Goal: Obtain resource: Download file/media

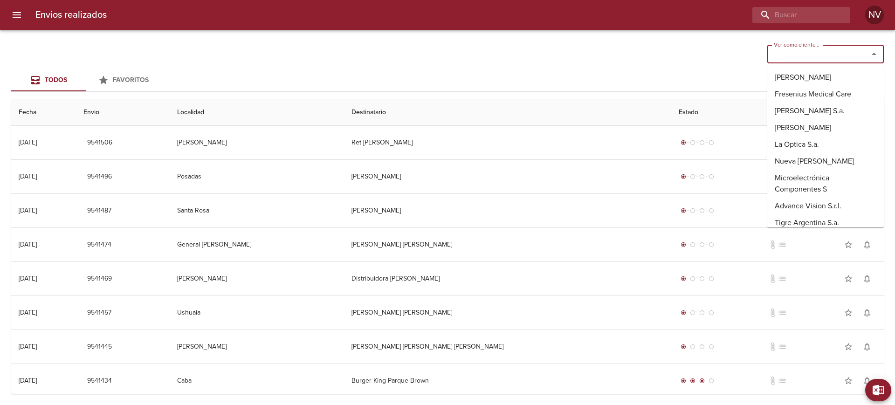
click at [821, 48] on input "Ver como cliente..." at bounding box center [811, 54] width 83 height 13
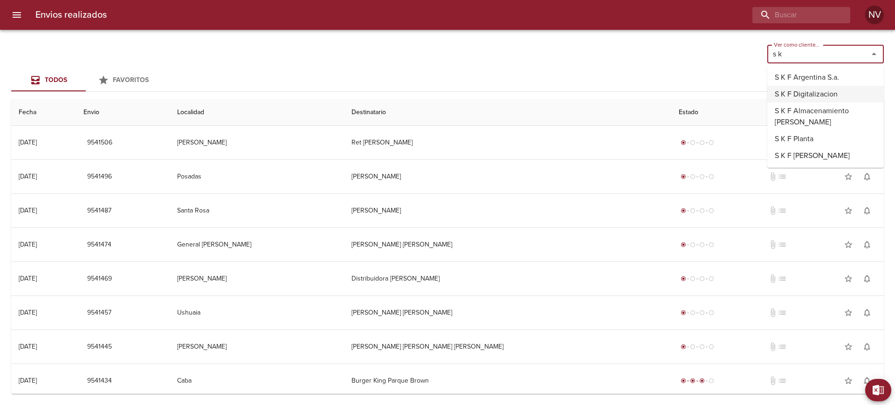
click at [805, 86] on li "S K F Digitalizacion" at bounding box center [825, 94] width 117 height 17
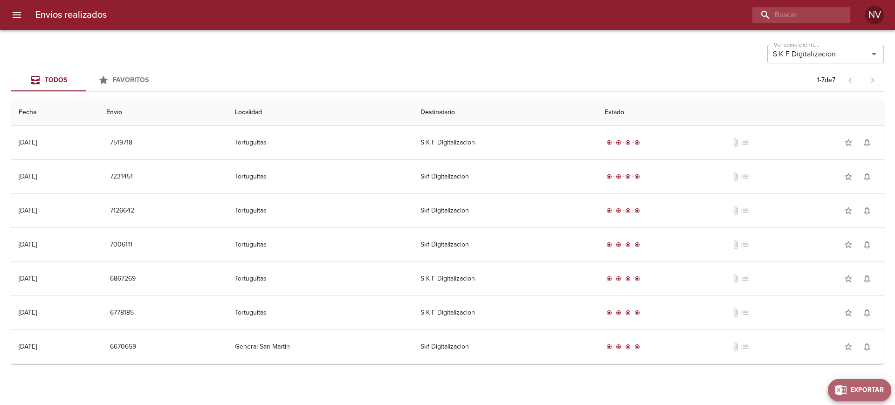
click at [875, 388] on span "Exportar" at bounding box center [867, 390] width 34 height 12
click at [827, 302] on input "text" at bounding box center [840, 306] width 80 height 15
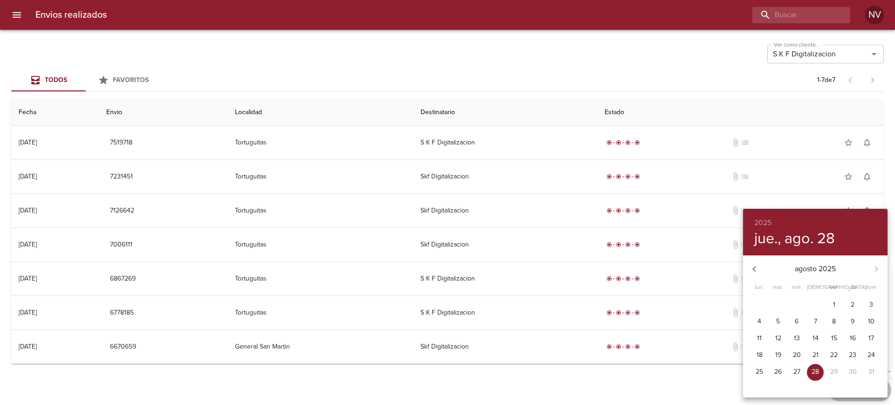
click at [696, 366] on div at bounding box center [447, 202] width 895 height 405
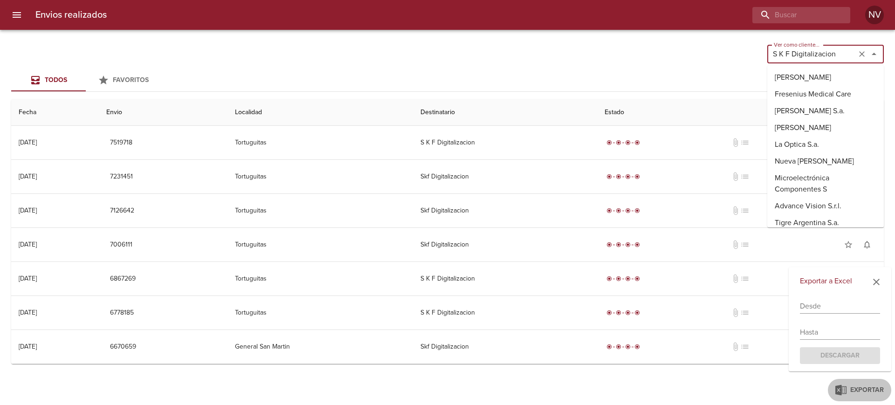
drag, startPoint x: 823, startPoint y: 60, endPoint x: 816, endPoint y: 64, distance: 8.6
click at [823, 59] on input "S K F Digitalizacion" at bounding box center [811, 54] width 83 height 13
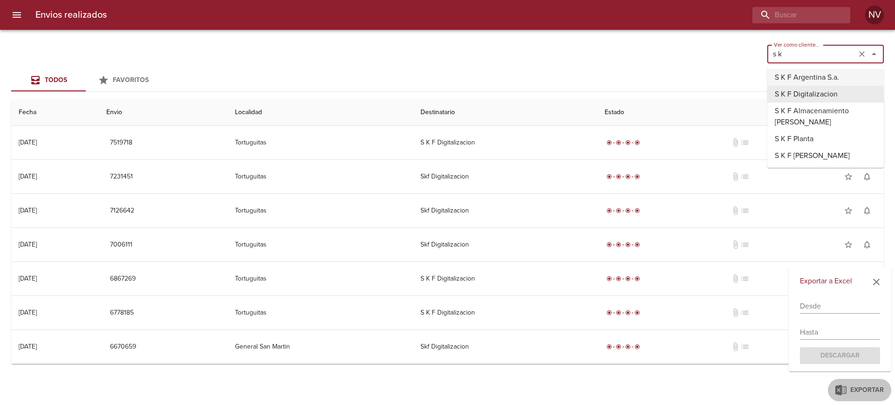
click at [824, 80] on li "S K F Argentina S.a." at bounding box center [825, 77] width 117 height 17
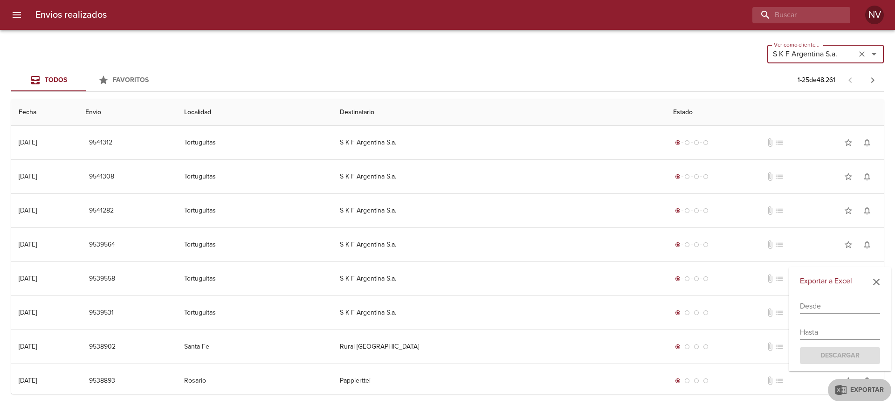
type input "S K F Argentina S.a."
click at [833, 313] on input "text" at bounding box center [840, 306] width 80 height 15
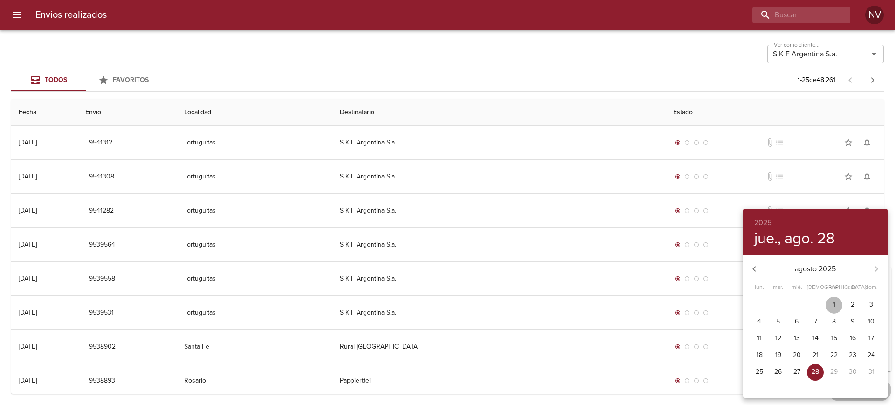
click at [833, 313] on button "1" at bounding box center [833, 305] width 17 height 17
type input "[DATE]"
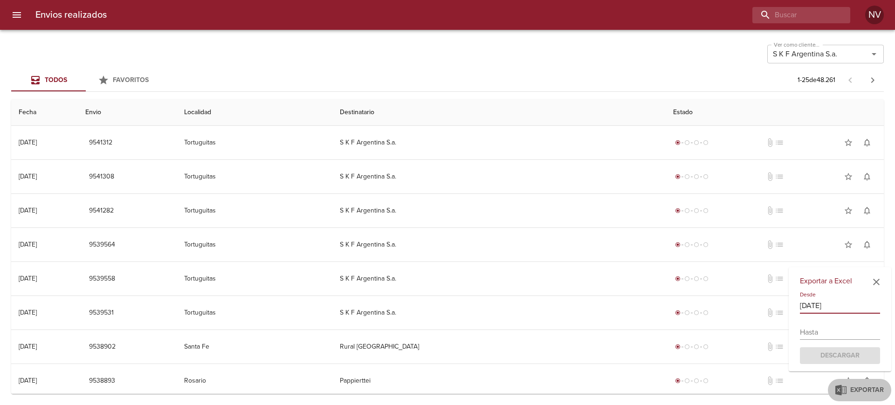
click at [827, 332] on input "text" at bounding box center [840, 332] width 80 height 15
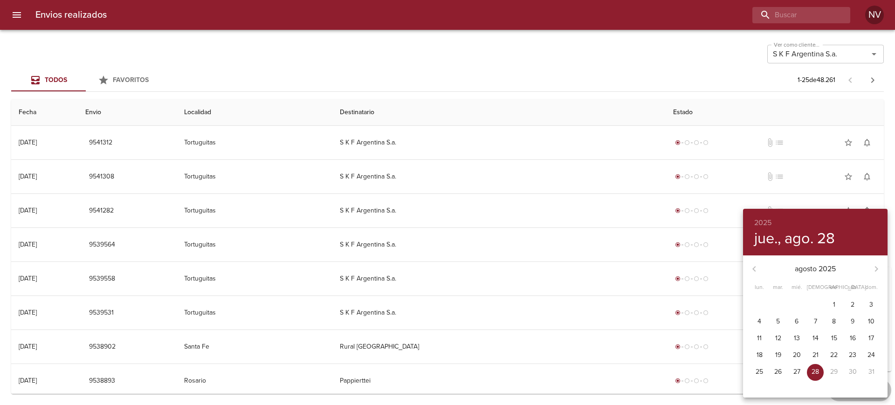
click at [834, 338] on p "15" at bounding box center [834, 338] width 6 height 9
type input "[DATE]"
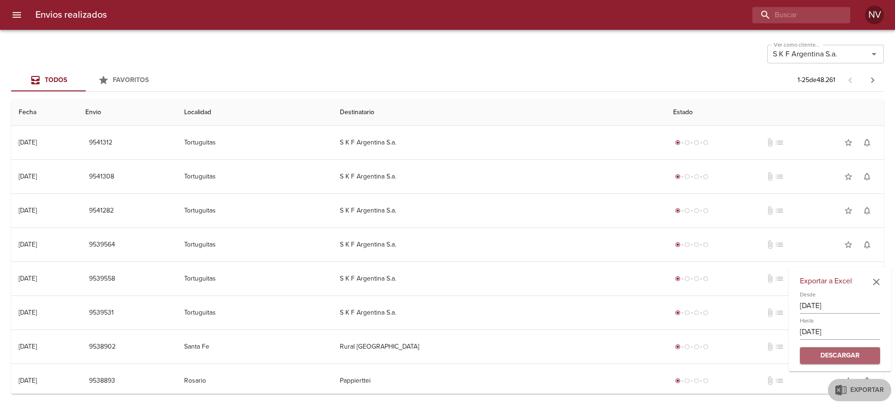
click at [844, 357] on span "Descargar" at bounding box center [839, 356] width 65 height 12
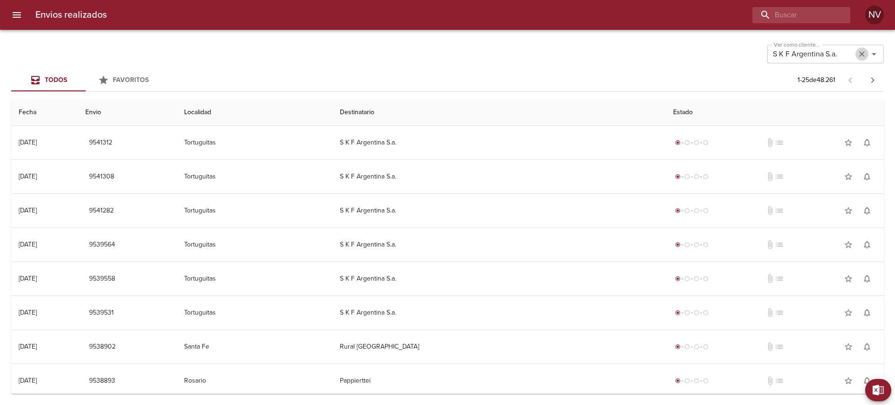
click at [860, 52] on icon "Limpiar" at bounding box center [861, 53] width 9 height 9
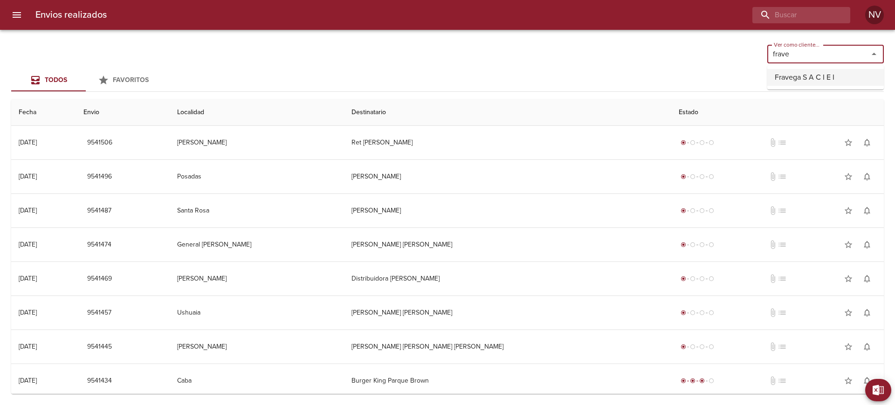
click at [832, 71] on li "Fravega S A C I E I" at bounding box center [825, 77] width 117 height 17
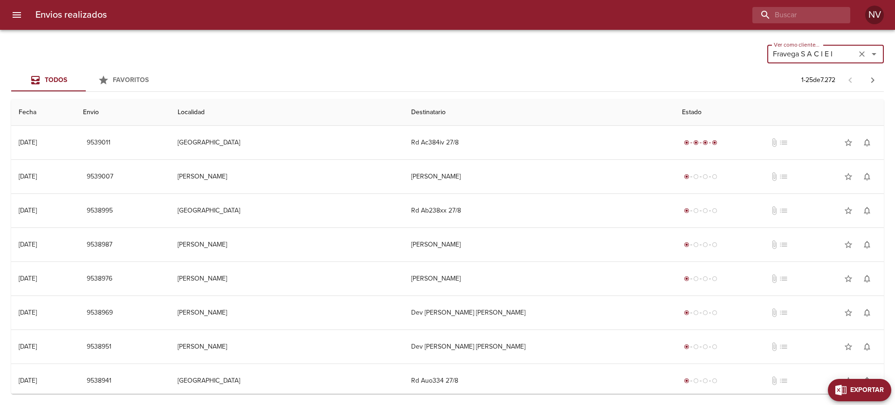
type input "Fravega S A C I E I"
click at [884, 396] on button "Exportar" at bounding box center [859, 390] width 63 height 22
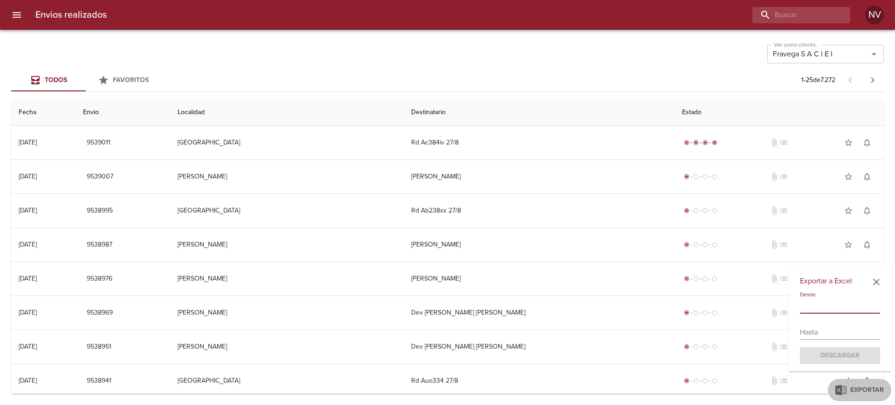
click at [827, 306] on input "text" at bounding box center [840, 306] width 80 height 15
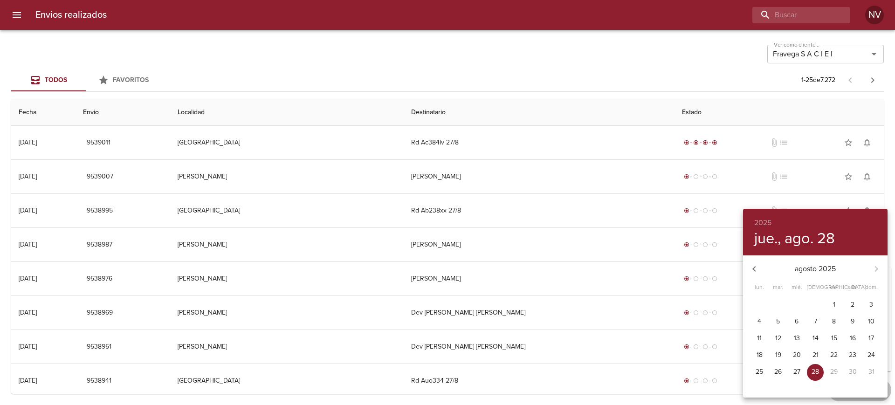
click at [831, 297] on button "1" at bounding box center [833, 305] width 17 height 17
type input "[DATE]"
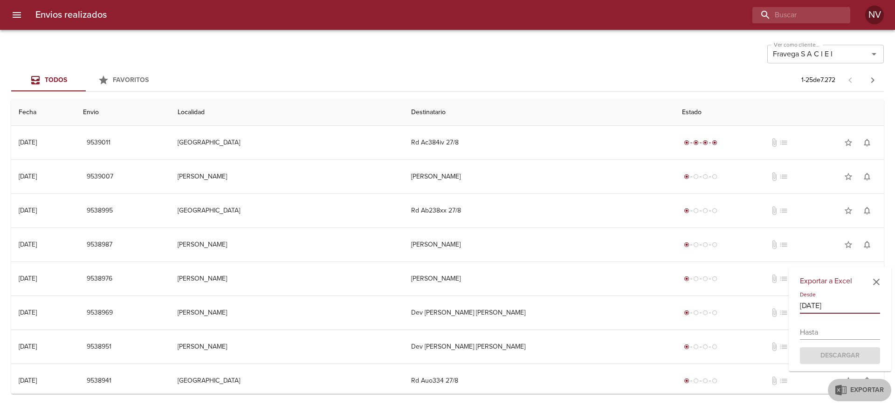
click at [847, 325] on input "text" at bounding box center [840, 332] width 80 height 15
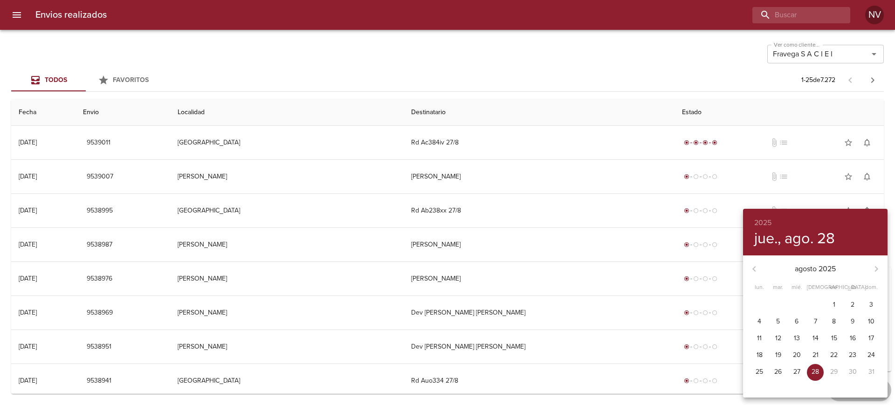
click at [816, 366] on button "28" at bounding box center [815, 372] width 17 height 17
type input "[DATE]"
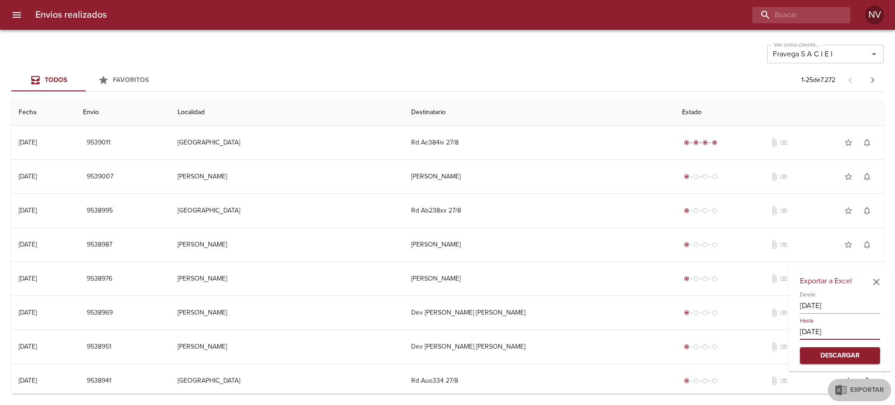
click at [858, 383] on div "Exportar a Excel Desde [DATE] Hasta [DATE] Descargar Exportar" at bounding box center [859, 390] width 63 height 22
click at [848, 363] on button "Descargar" at bounding box center [840, 355] width 80 height 17
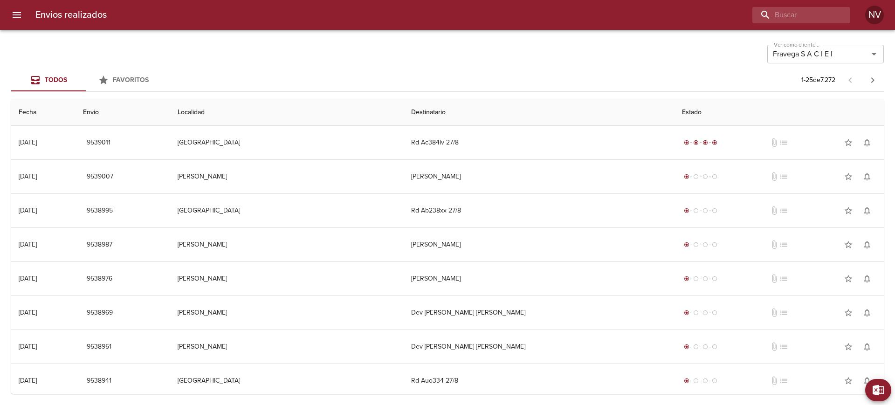
click at [547, 32] on div "Ver como cliente... Fravega S A C I E I Ver como cliente... Todos Favoritos 1 -…" at bounding box center [447, 217] width 895 height 375
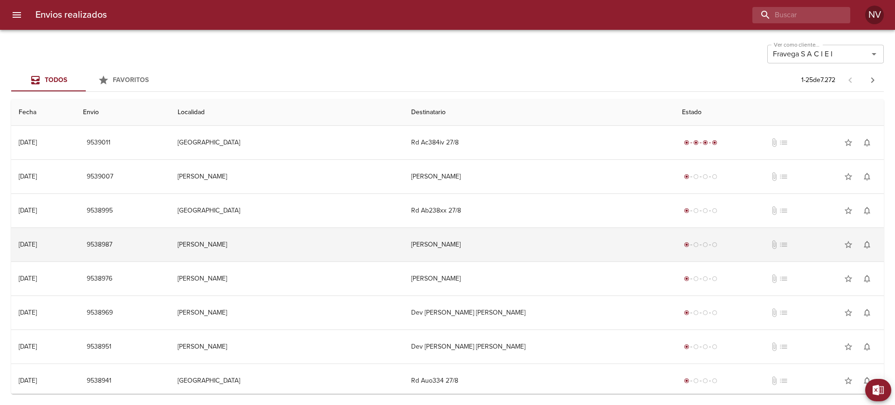
drag, startPoint x: 608, startPoint y: 184, endPoint x: 585, endPoint y: 256, distance: 75.9
